Goal: Understand process/instructions: Learn about a topic

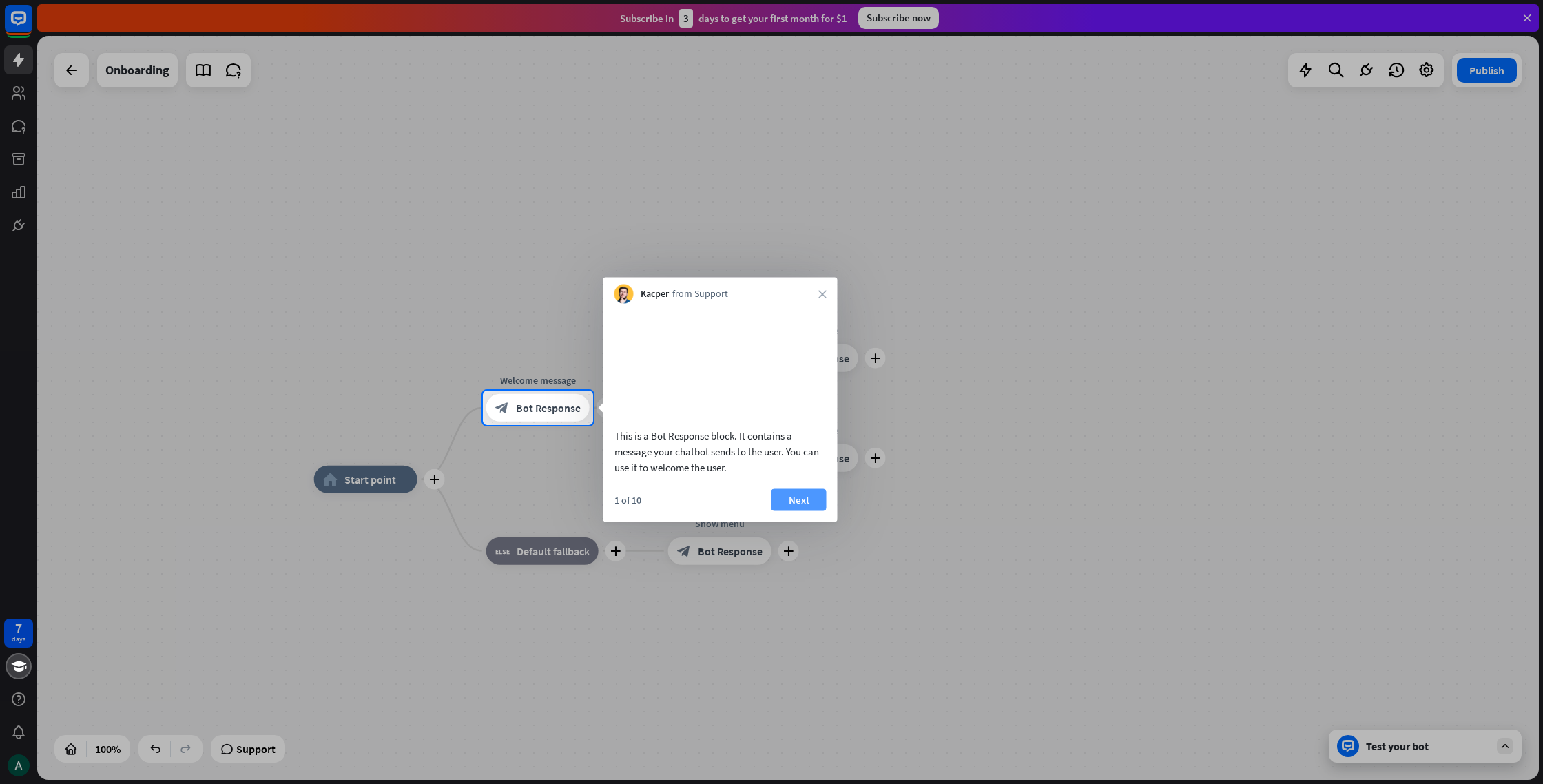
click at [778, 507] on button "Next" at bounding box center [799, 499] width 55 height 22
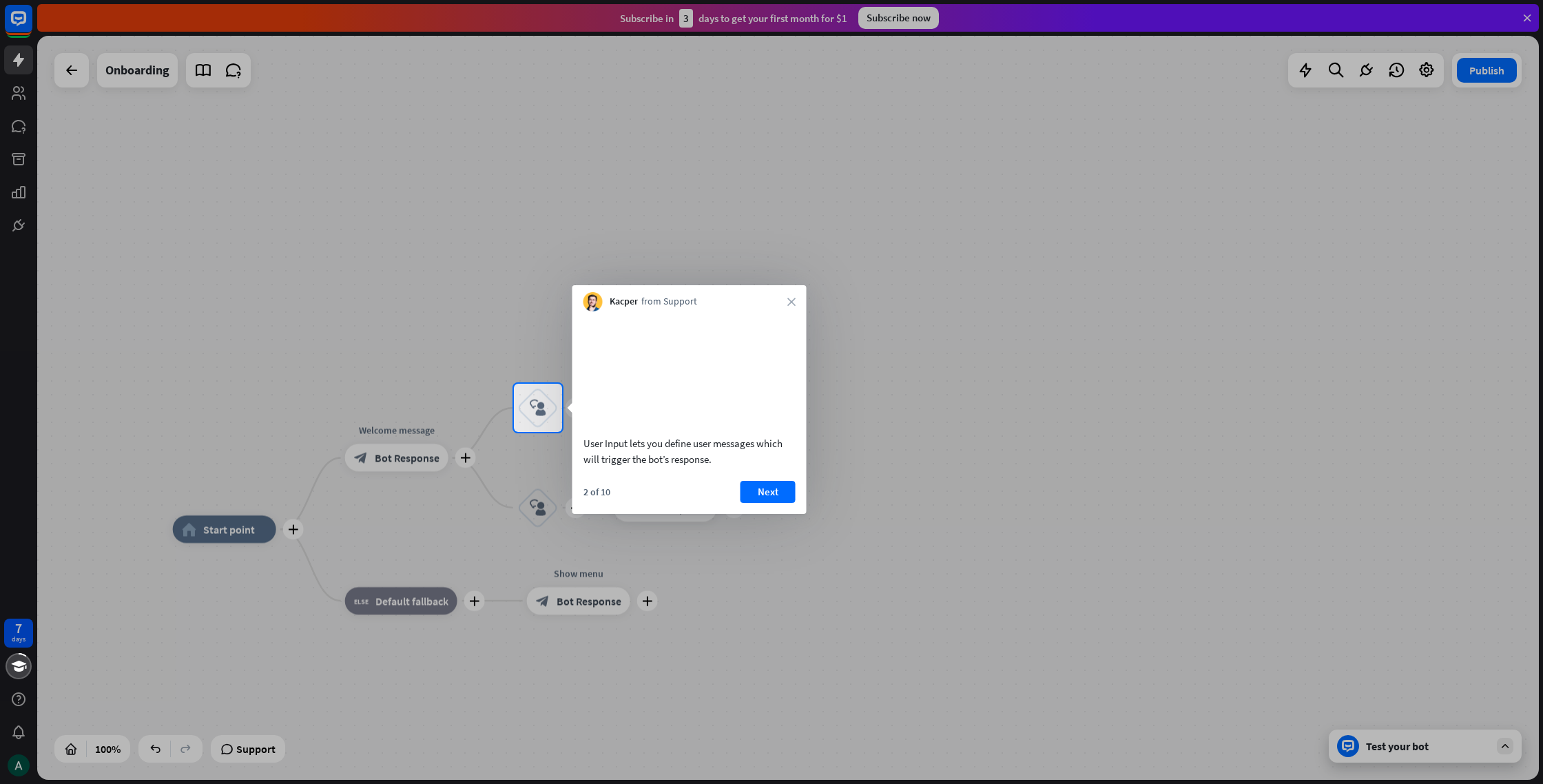
click at [778, 503] on button "Next" at bounding box center [768, 491] width 55 height 22
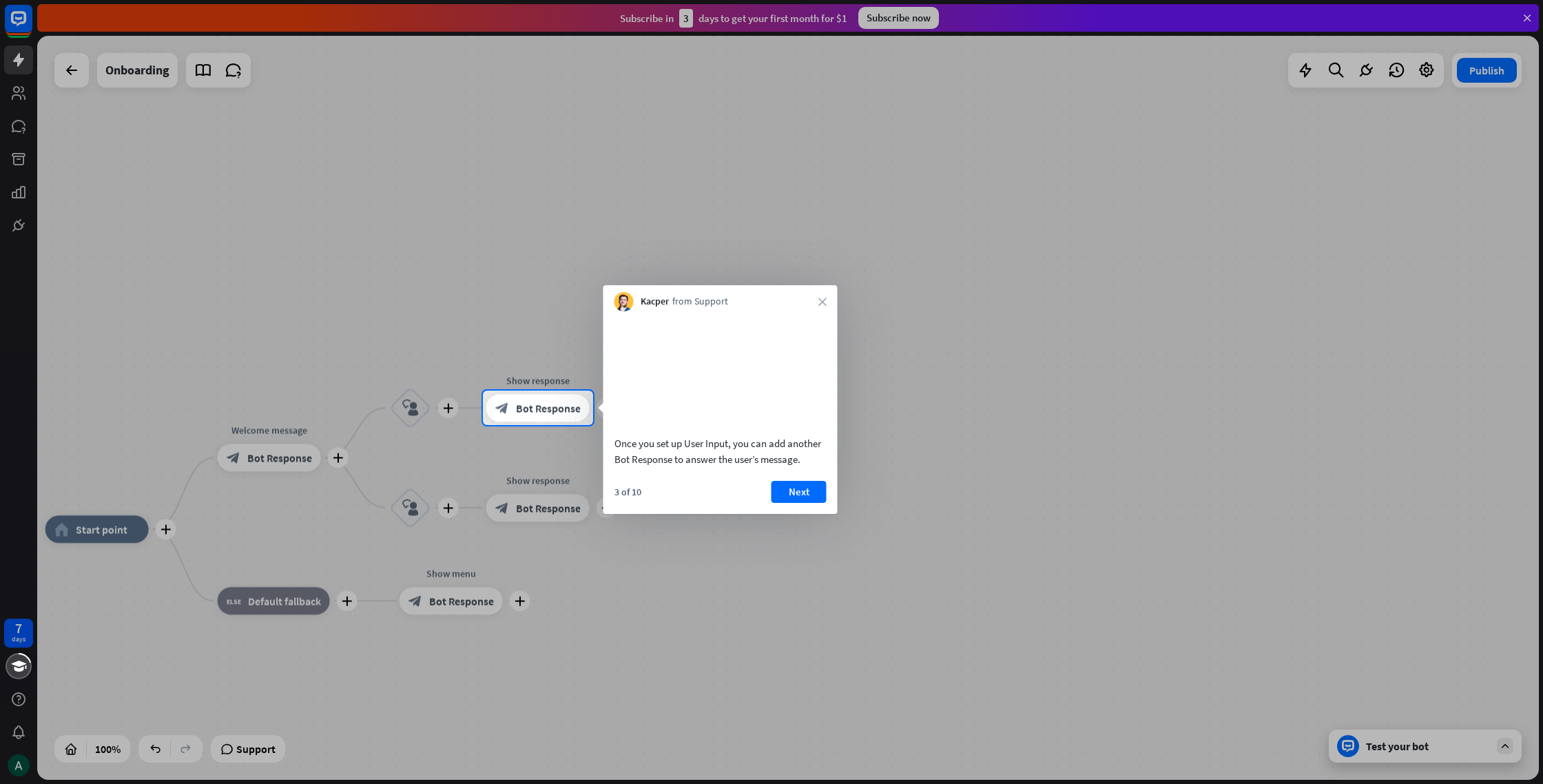
click at [778, 503] on button "Next" at bounding box center [799, 491] width 55 height 22
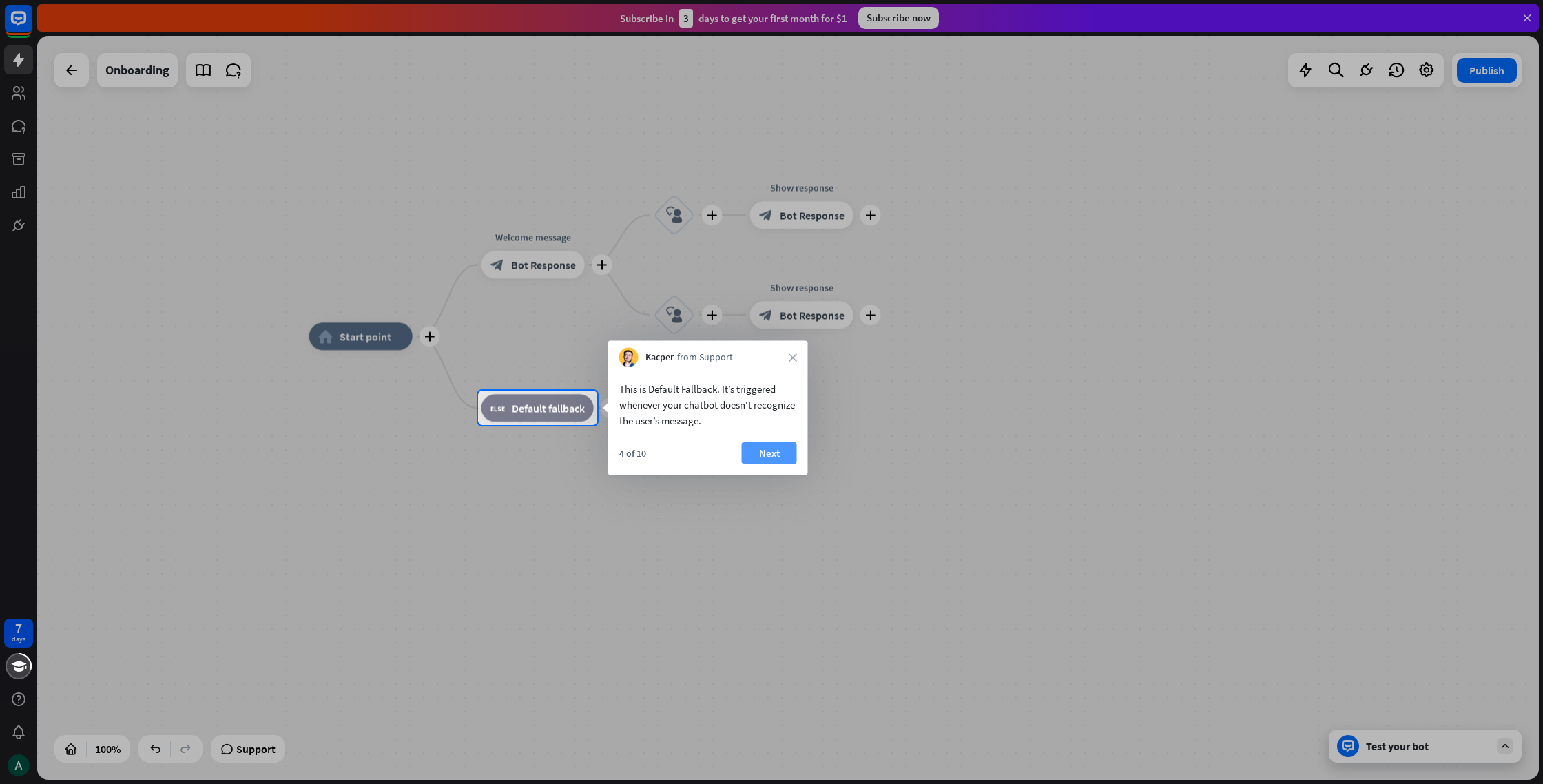
click at [760, 457] on button "Next" at bounding box center [769, 453] width 55 height 22
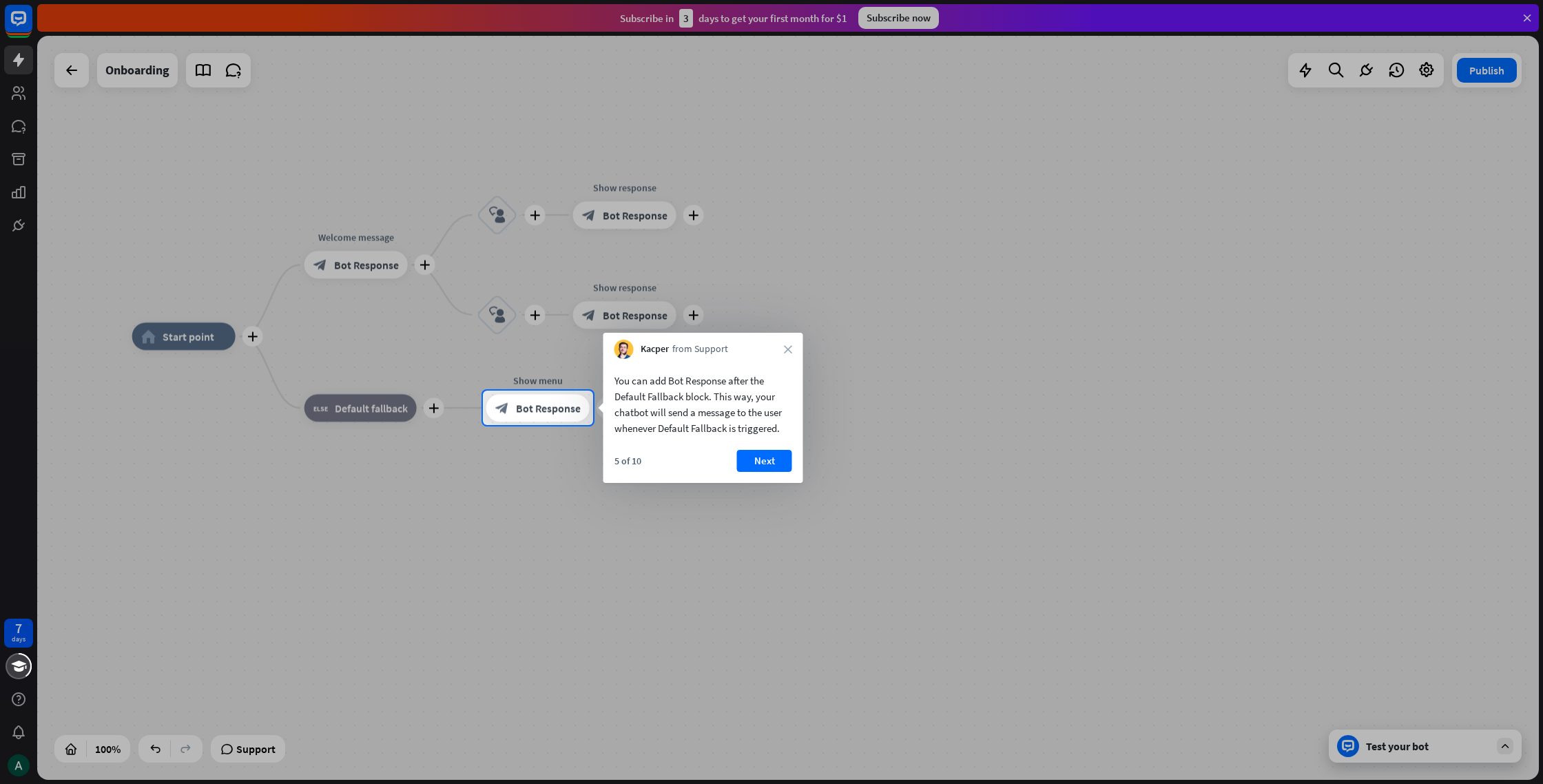
drag, startPoint x: 629, startPoint y: 379, endPoint x: 801, endPoint y: 429, distance: 179.1
click at [801, 429] on div "You can add Bot Response after the Default Fallback block. This way, your chatb…" at bounding box center [703, 401] width 200 height 84
drag, startPoint x: 742, startPoint y: 430, endPoint x: 620, endPoint y: 400, distance: 125.6
click at [620, 400] on div "You can add Bot Response after the Default Fallback block. This way, your chatb…" at bounding box center [704, 404] width 178 height 63
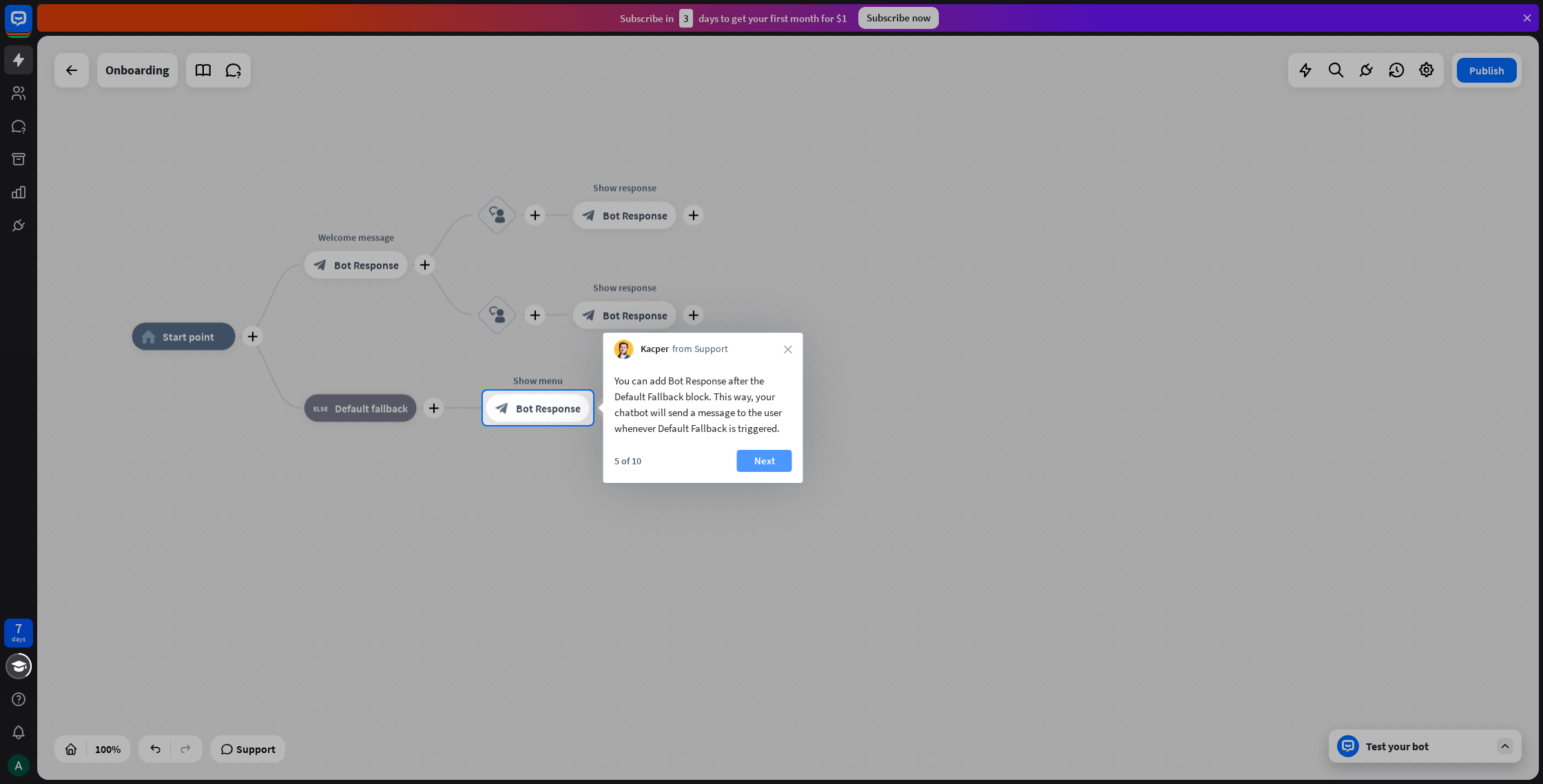
click at [780, 464] on button "Next" at bounding box center [764, 460] width 55 height 22
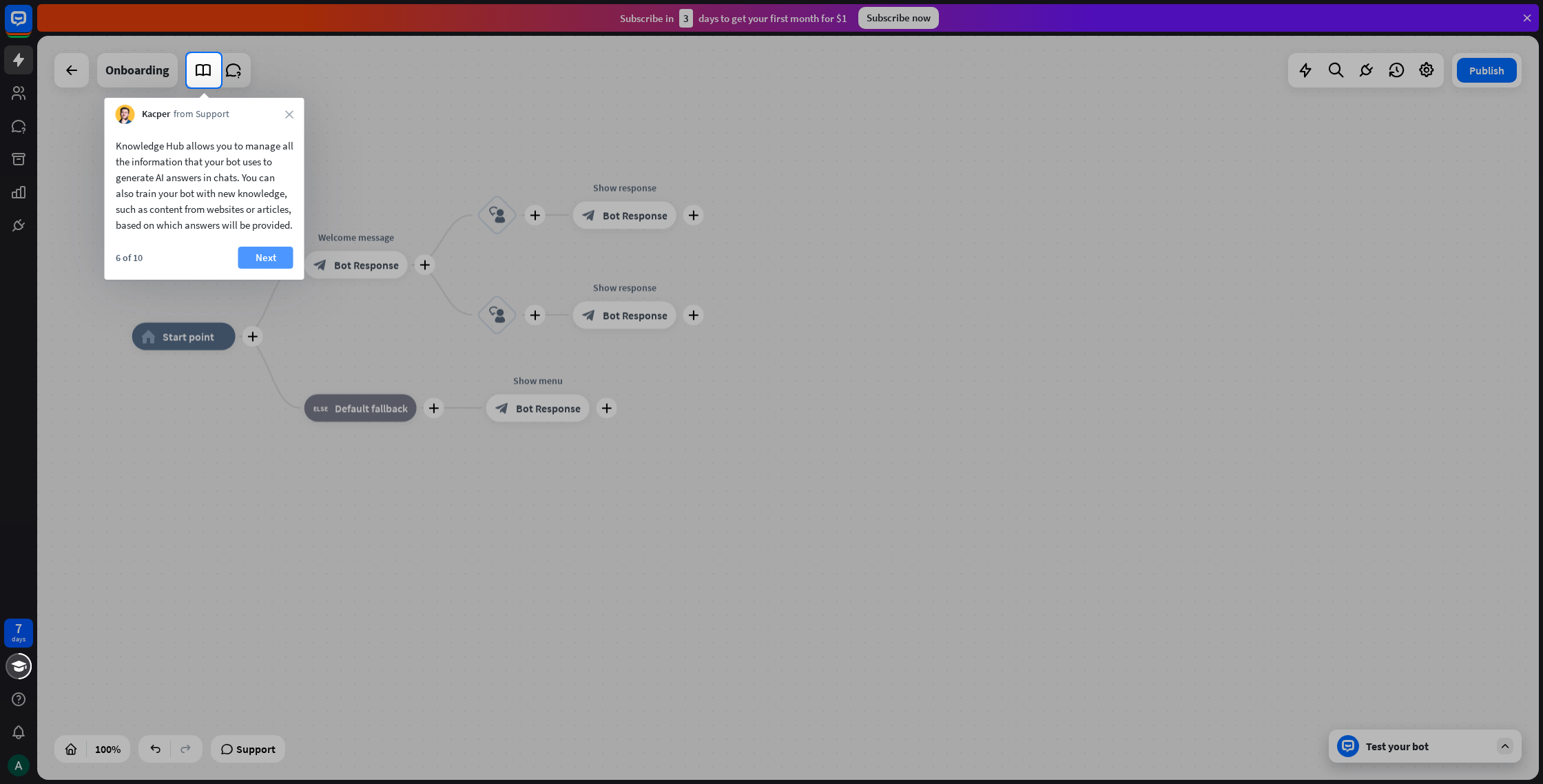
click at [257, 269] on button "Next" at bounding box center [266, 257] width 55 height 22
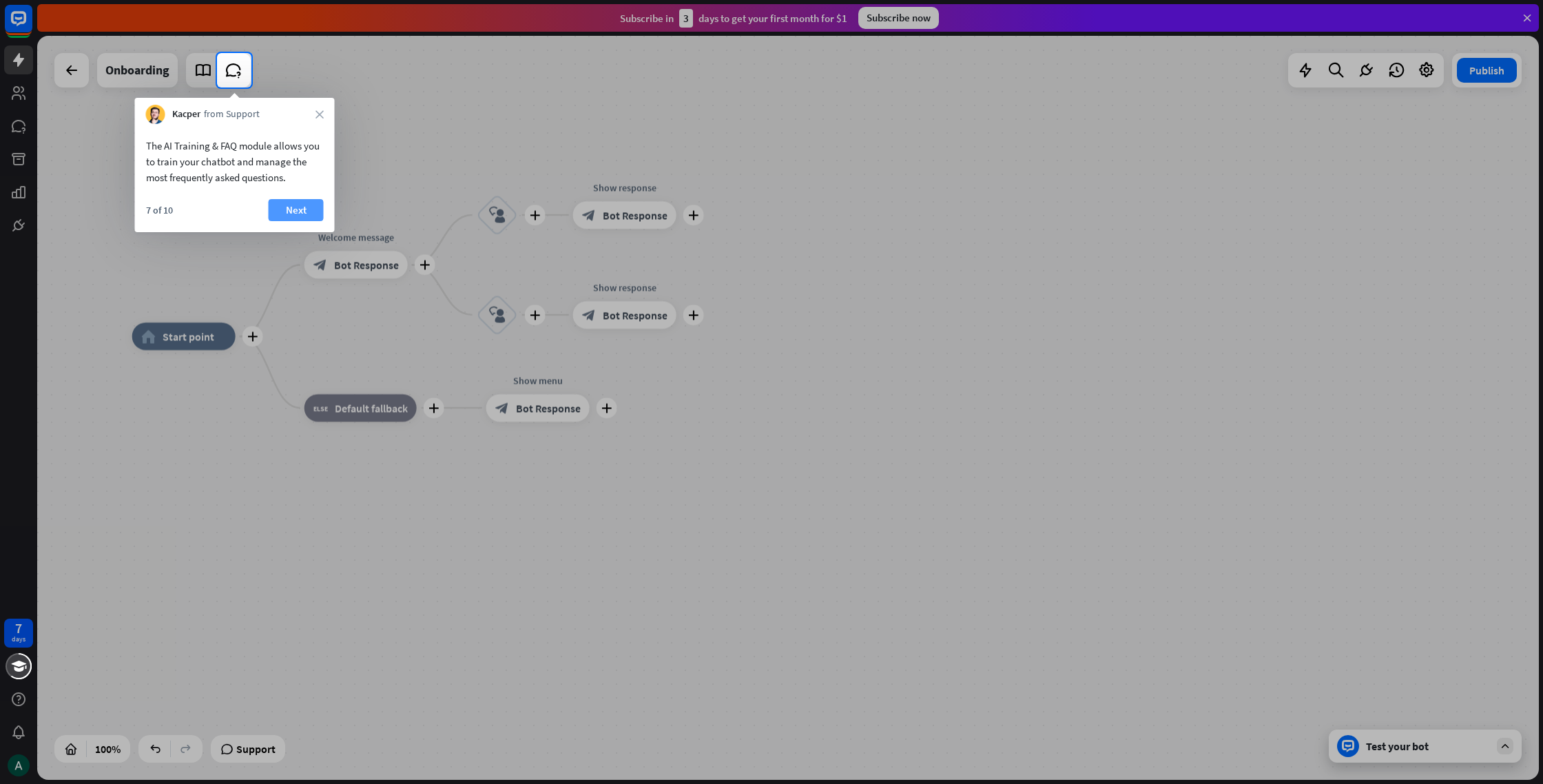
click at [297, 206] on button "Next" at bounding box center [296, 209] width 55 height 22
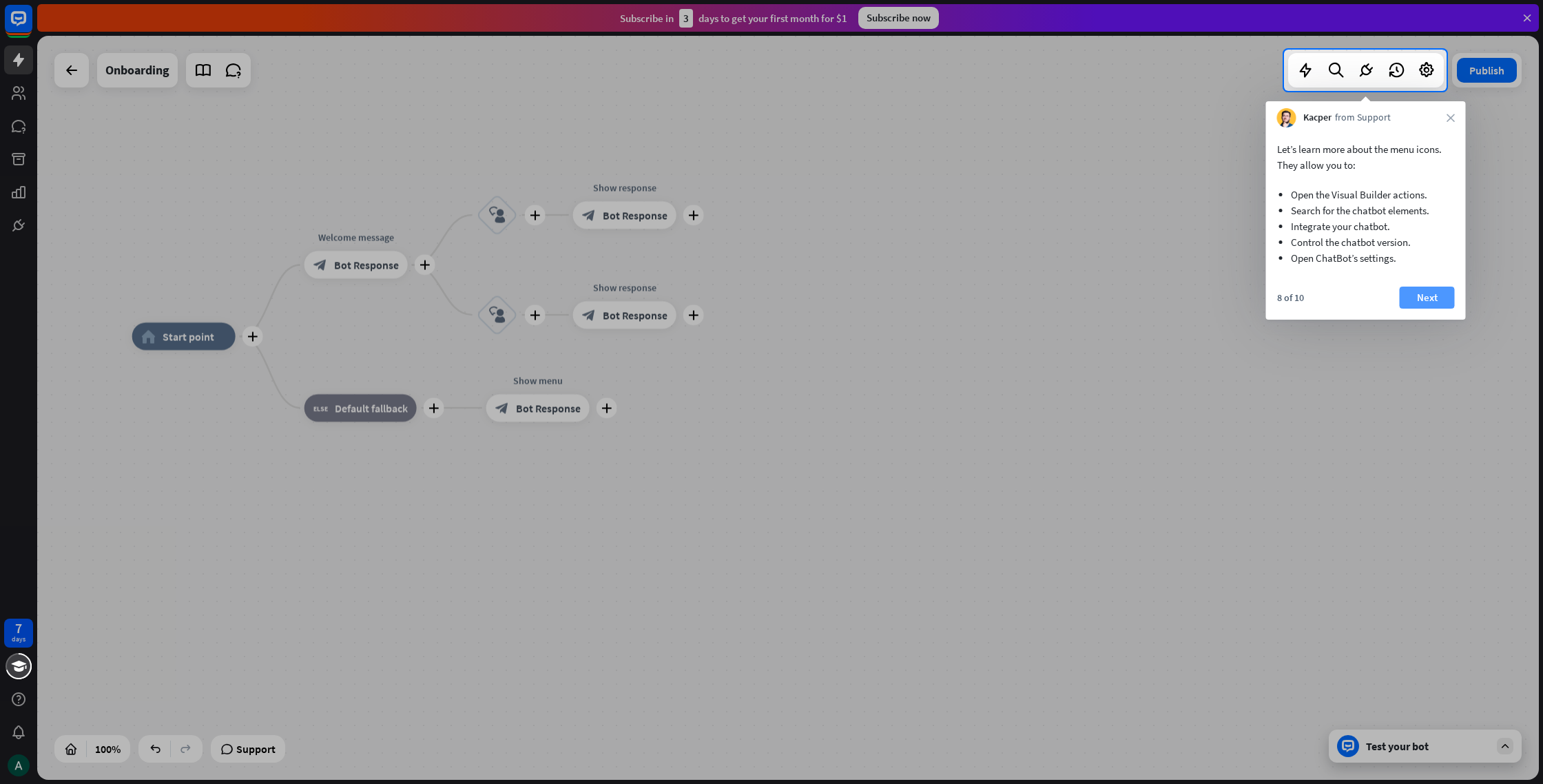
click at [1407, 296] on button "Next" at bounding box center [1427, 297] width 55 height 22
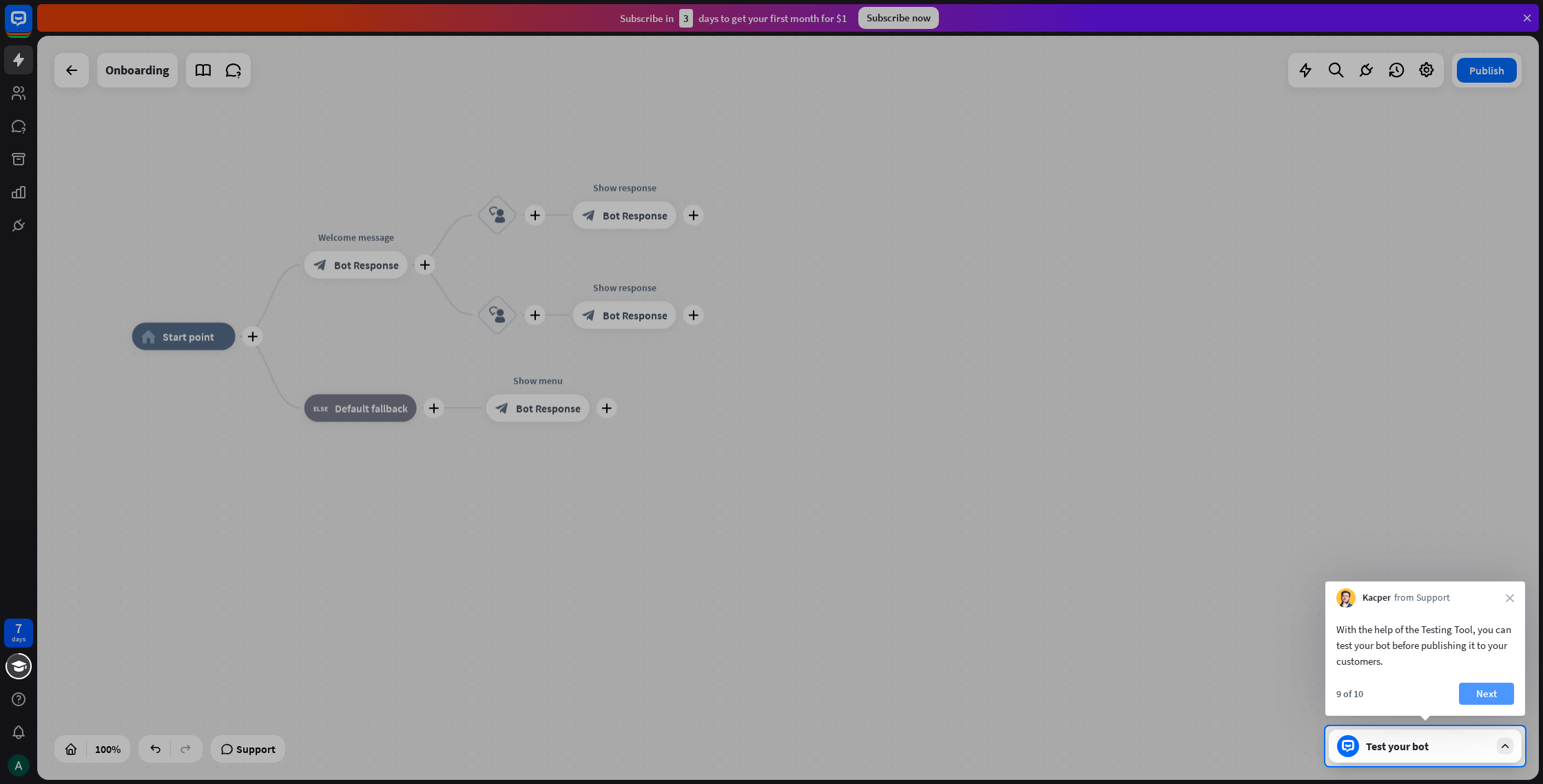
click at [1475, 692] on button "Next" at bounding box center [1487, 693] width 55 height 22
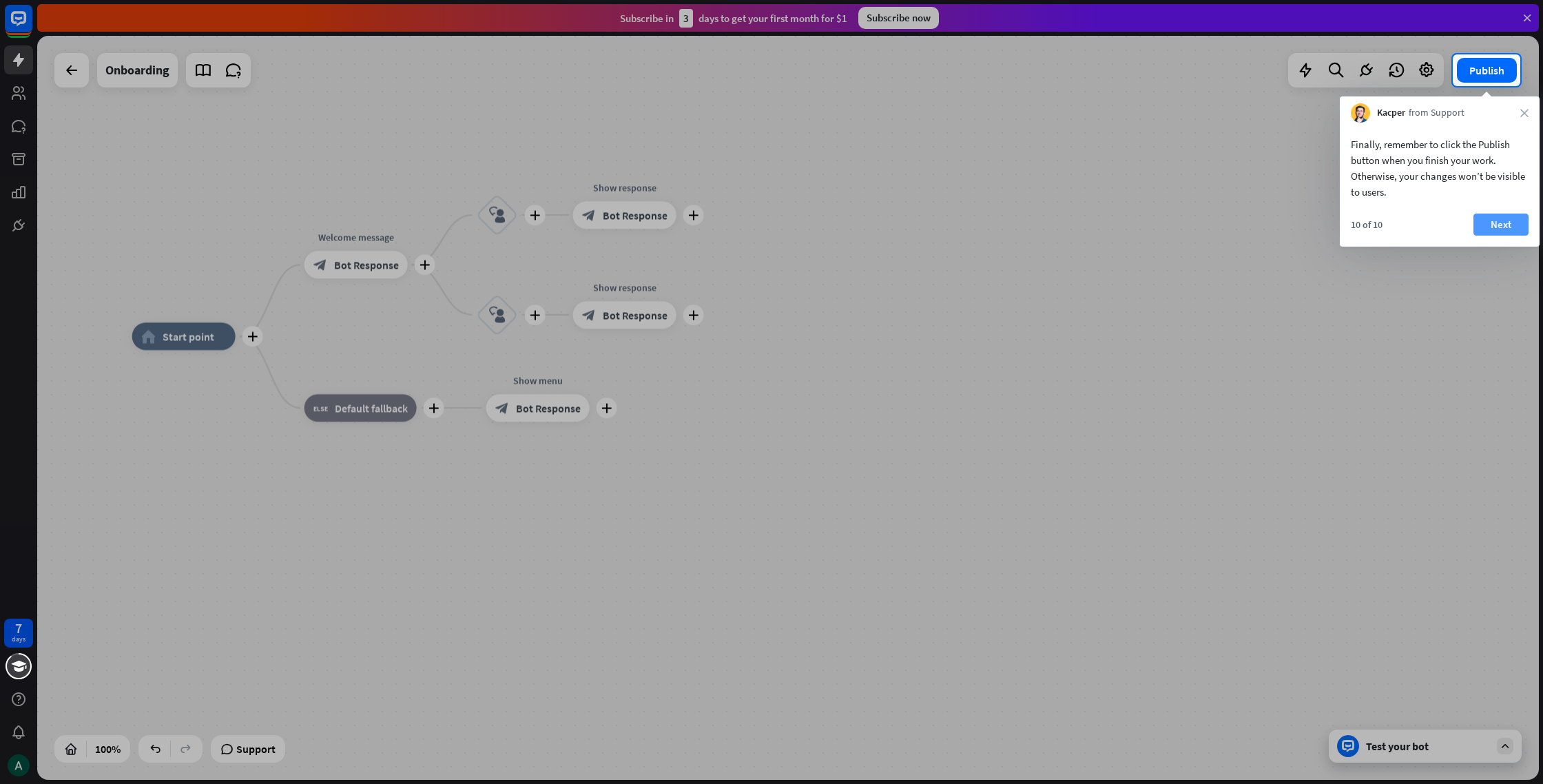
click at [1480, 215] on button "Next" at bounding box center [1501, 224] width 55 height 22
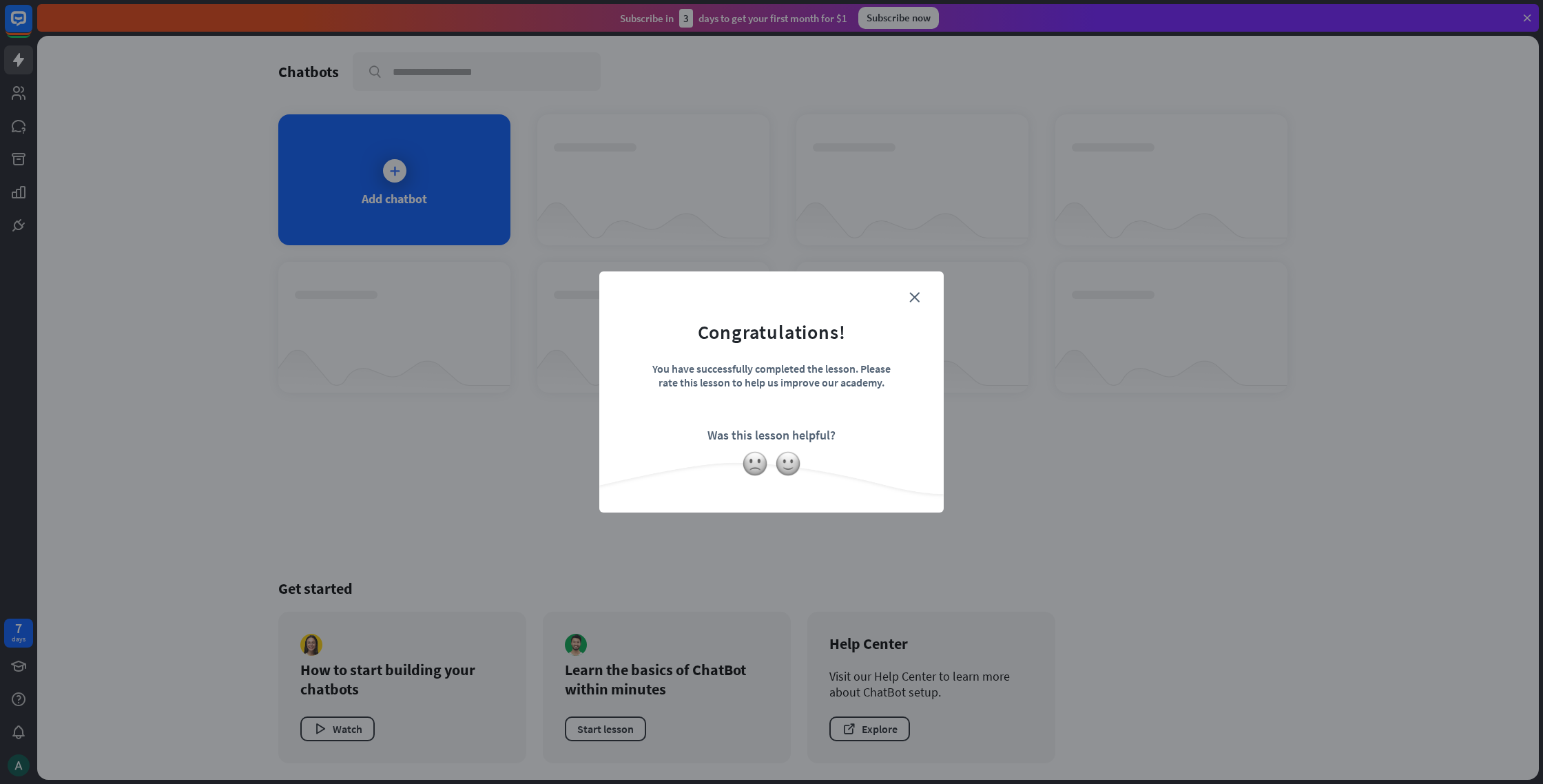
drag, startPoint x: 916, startPoint y: 293, endPoint x: 810, endPoint y: 416, distance: 162.4
click at [811, 414] on div "close Congratulations! You have successfully completed the lesson. Please rate …" at bounding box center [772, 392] width 345 height 241
click at [797, 447] on form "Congratulations! You have successfully completed the lesson. Please rate this l…" at bounding box center [771, 371] width 310 height 165
click at [785, 464] on img at bounding box center [788, 464] width 27 height 27
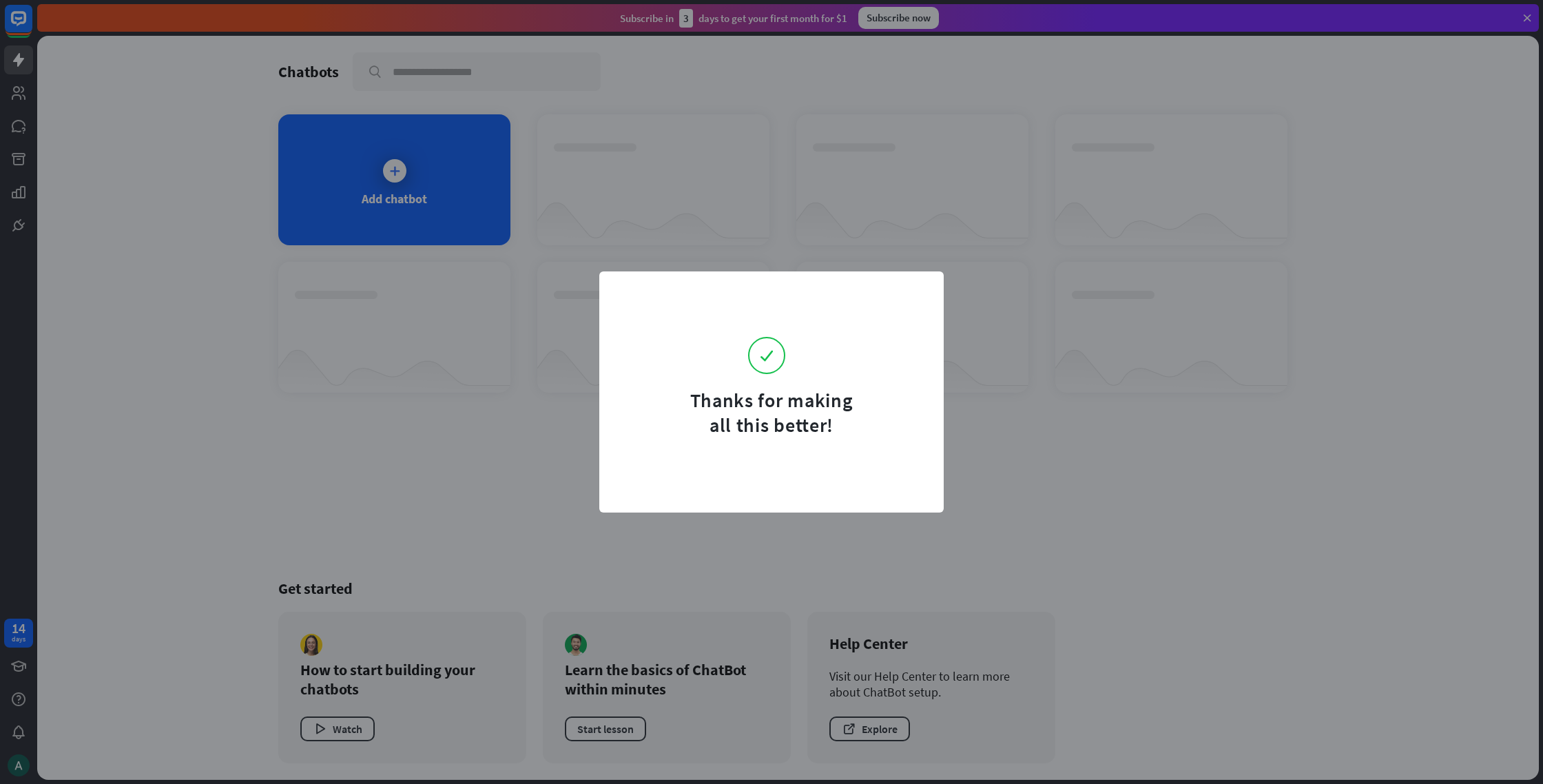
click at [1031, 310] on div "Thanks for making all this better!" at bounding box center [771, 392] width 1543 height 784
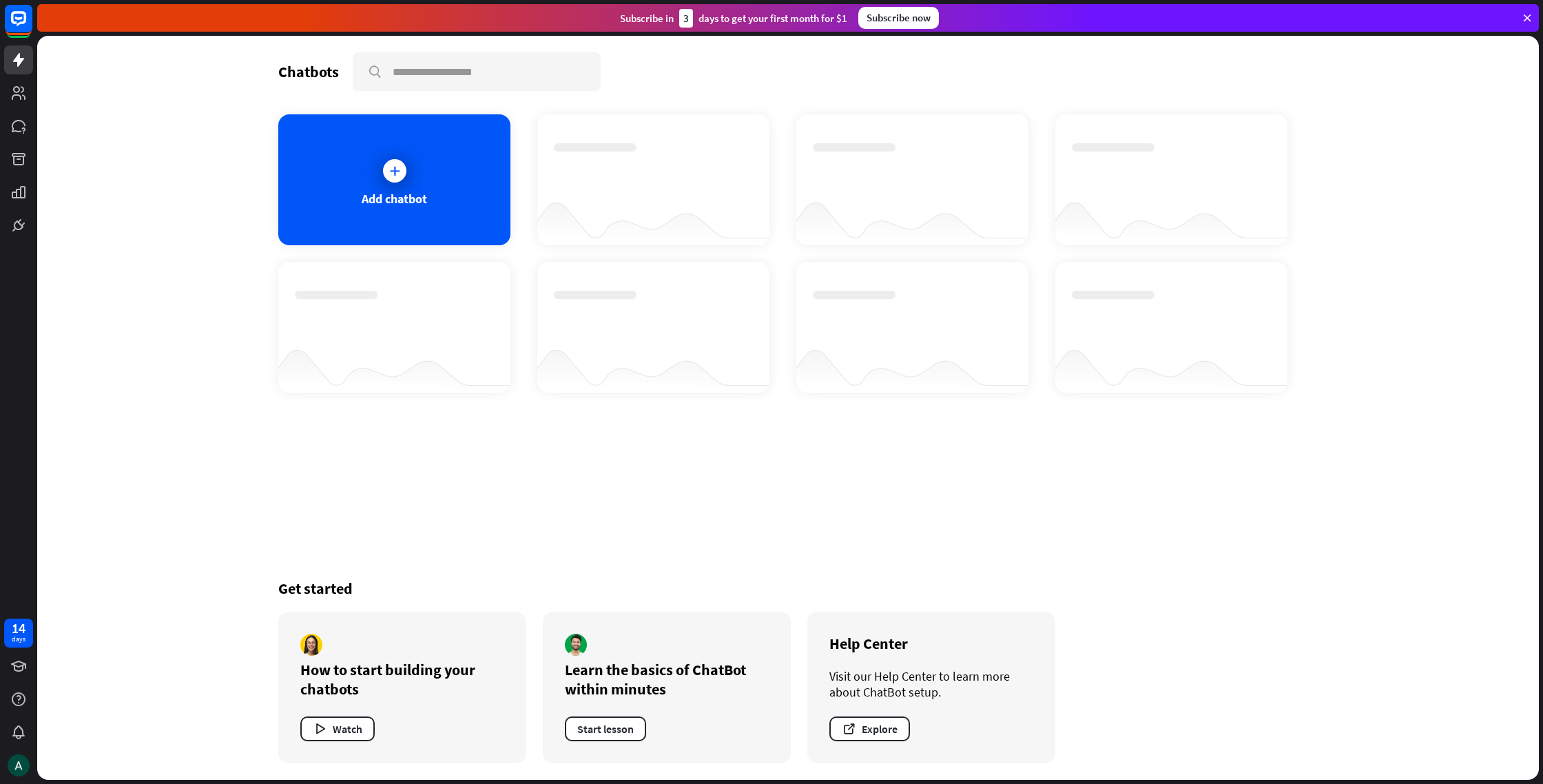
click at [950, 355] on div "Thanks for making all this better!" at bounding box center [771, 392] width 1543 height 784
click at [421, 202] on div "Add chatbot" at bounding box center [394, 199] width 65 height 16
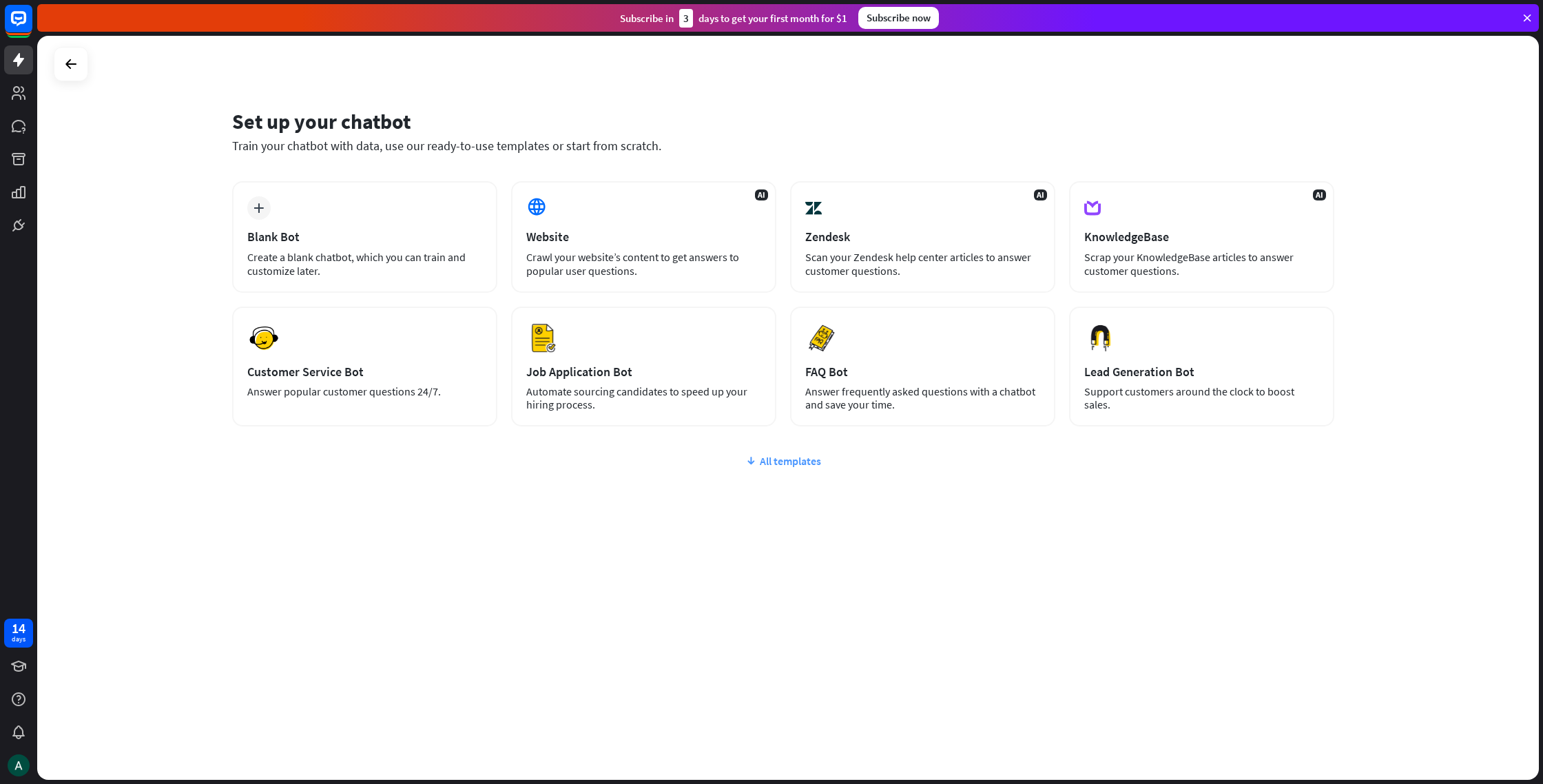
click at [798, 464] on div "All templates" at bounding box center [783, 460] width 1103 height 14
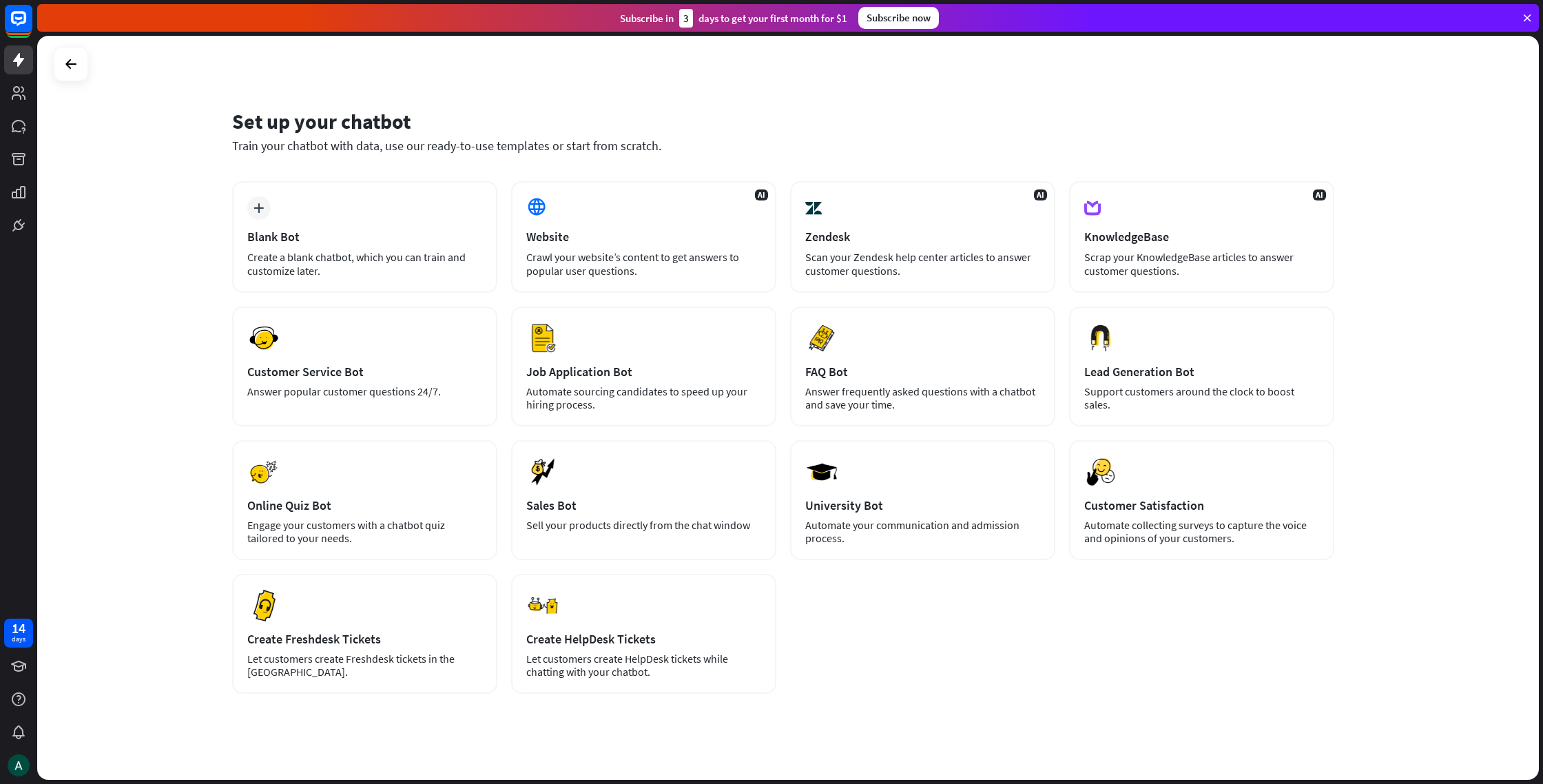
scroll to position [10, 0]
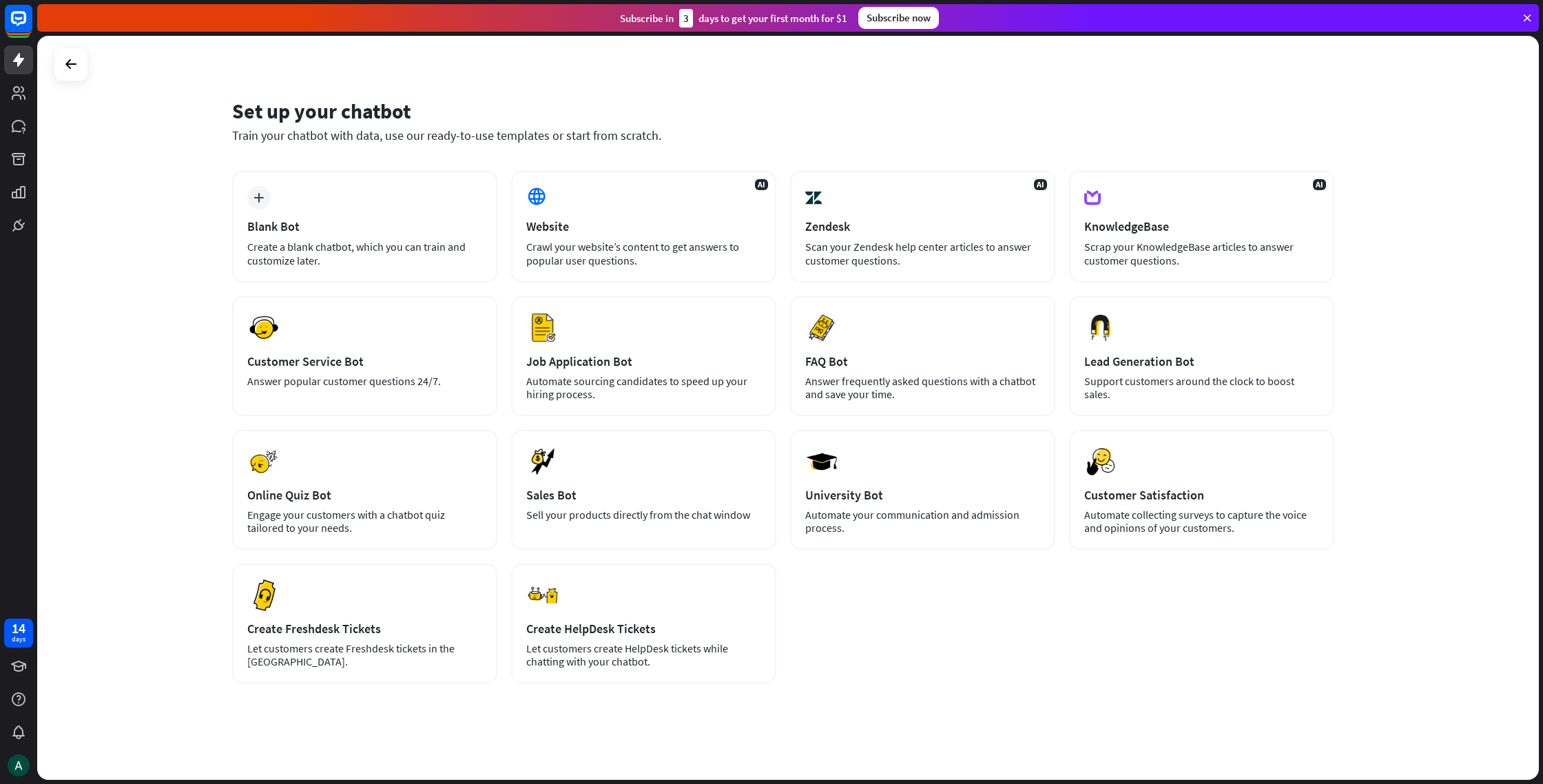
drag, startPoint x: 373, startPoint y: 246, endPoint x: 1070, endPoint y: 648, distance: 804.6
click at [1070, 648] on div "plus Blank Bot Create a blank chatbot, which you can train and customize later.…" at bounding box center [783, 426] width 1103 height 512
click at [851, 29] on div "close Product Help First steps Get started with ChatBot Help Center Follow step…" at bounding box center [790, 392] width 1506 height 784
